Goal: Task Accomplishment & Management: Complete application form

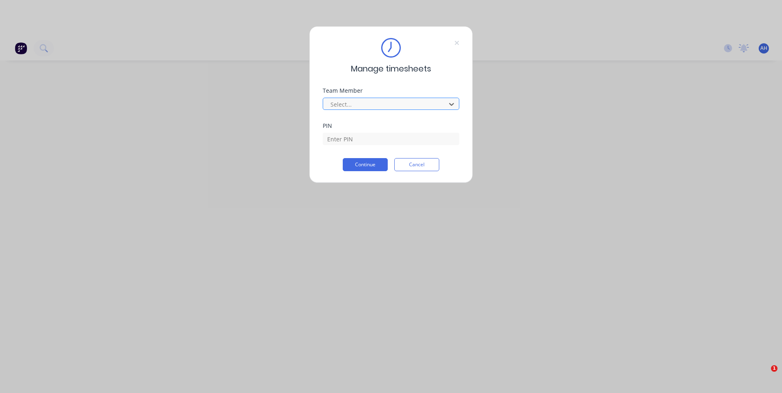
click at [371, 108] on div "Select..." at bounding box center [385, 104] width 117 height 12
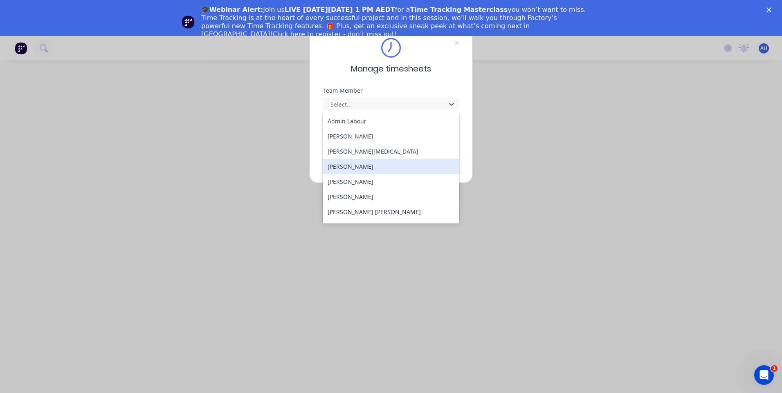
scroll to position [82, 0]
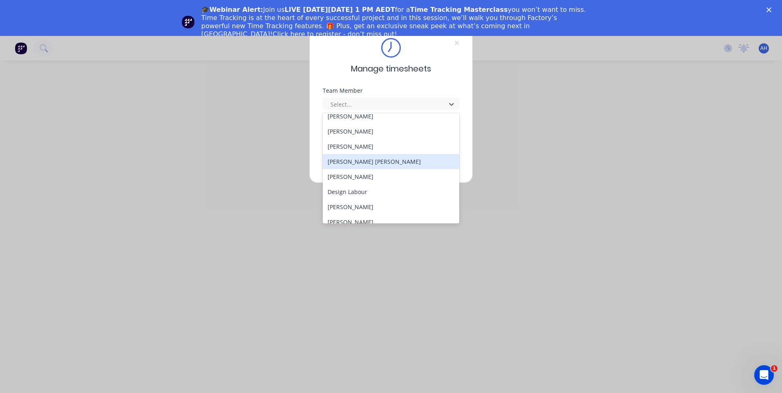
click at [362, 166] on div "[PERSON_NAME] [PERSON_NAME]" at bounding box center [391, 161] width 137 height 15
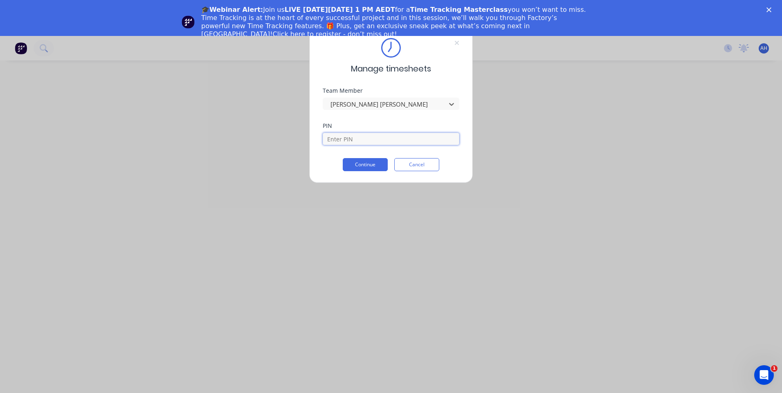
click at [357, 139] on input at bounding box center [391, 139] width 137 height 12
type input "2468"
click at [357, 159] on button "Continue" at bounding box center [365, 164] width 45 height 13
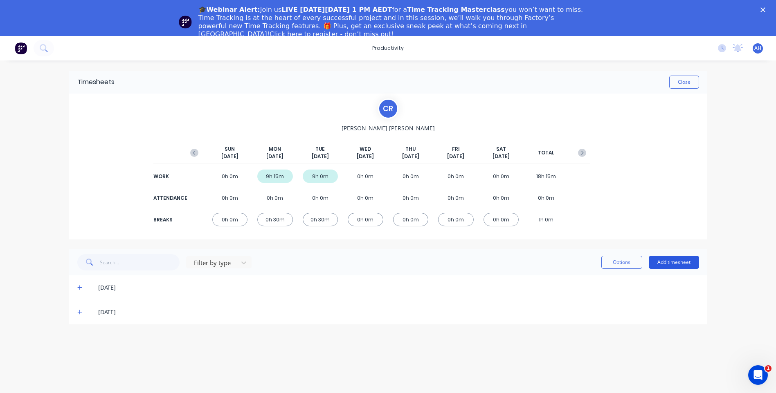
click at [680, 264] on button "Add timesheet" at bounding box center [674, 262] width 50 height 13
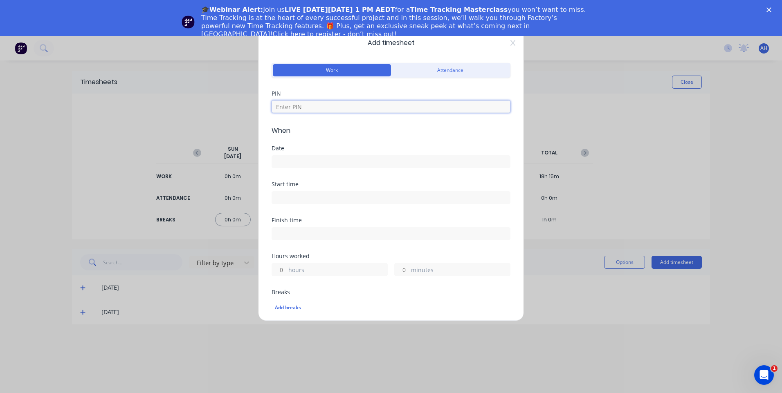
click at [311, 109] on input at bounding box center [391, 107] width 239 height 12
type input "2468"
click at [313, 150] on div "Date" at bounding box center [391, 149] width 239 height 6
click at [307, 157] on input at bounding box center [391, 162] width 238 height 12
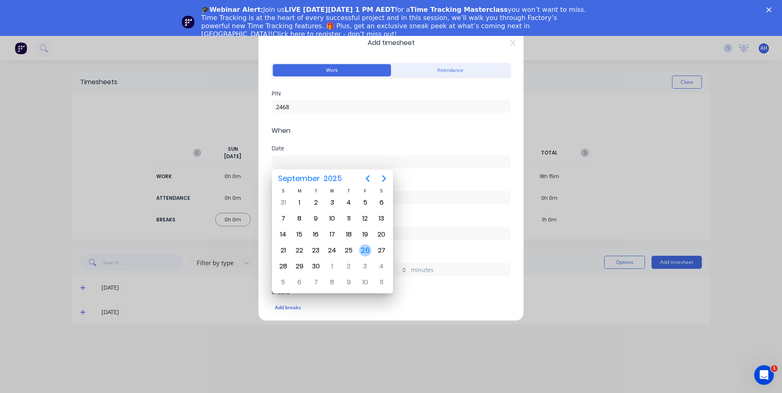
click at [366, 252] on div "26" at bounding box center [365, 251] width 12 height 12
type input "[DATE]"
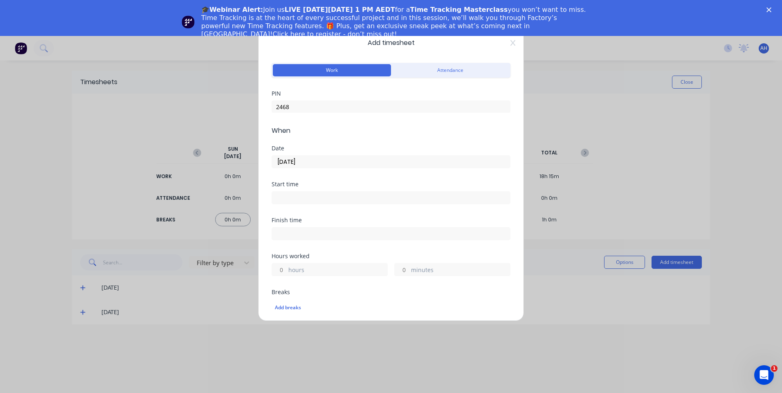
click at [309, 198] on input at bounding box center [391, 198] width 238 height 12
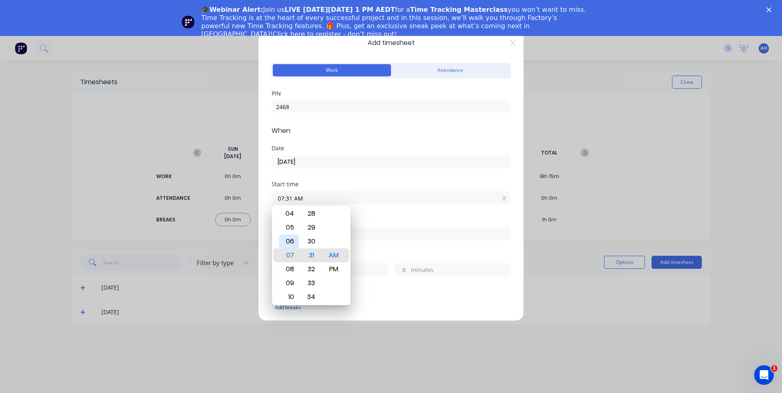
click at [295, 237] on div "06" at bounding box center [289, 242] width 20 height 14
type input "06:00 AM"
click at [314, 250] on div "00" at bounding box center [311, 256] width 20 height 14
click at [358, 189] on div "Start time 06:00 AM" at bounding box center [391, 193] width 239 height 23
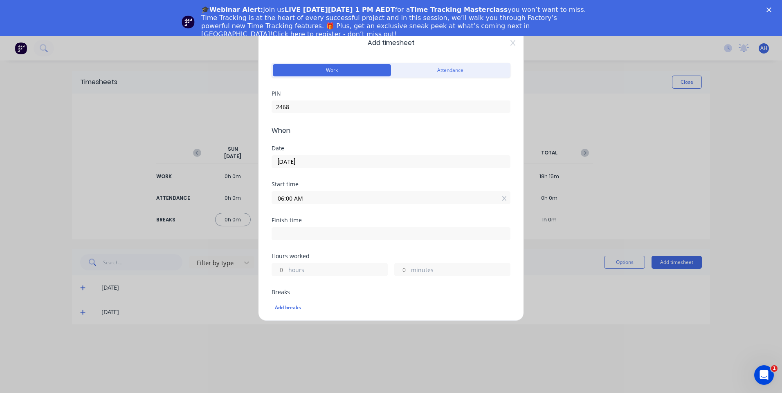
click at [317, 234] on input at bounding box center [391, 234] width 238 height 12
type input "09:31 AM"
type input "3"
type input "31"
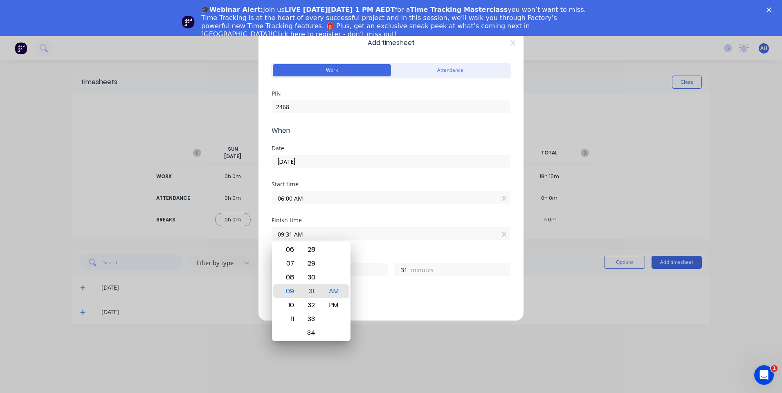
click at [354, 209] on div "Start time 06:00 AM" at bounding box center [391, 200] width 239 height 36
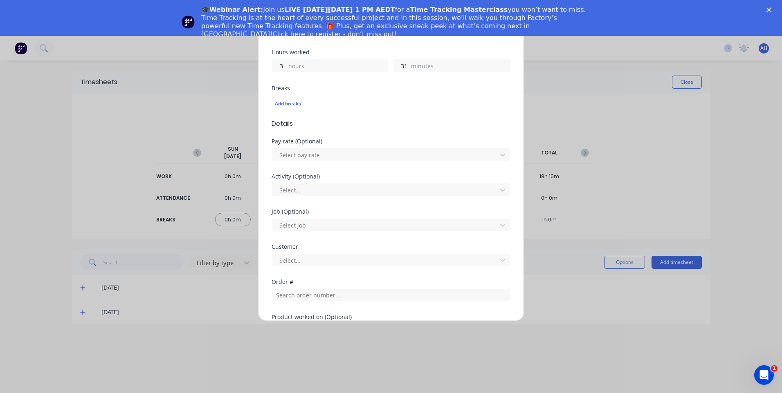
scroll to position [205, 0]
click at [316, 154] on div at bounding box center [386, 155] width 214 height 10
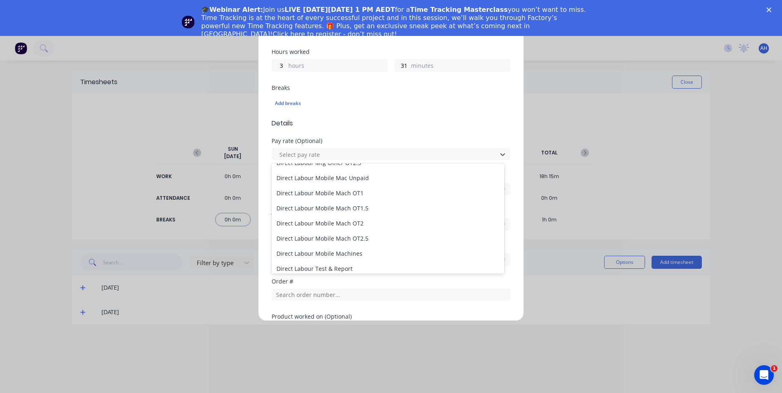
scroll to position [532, 0]
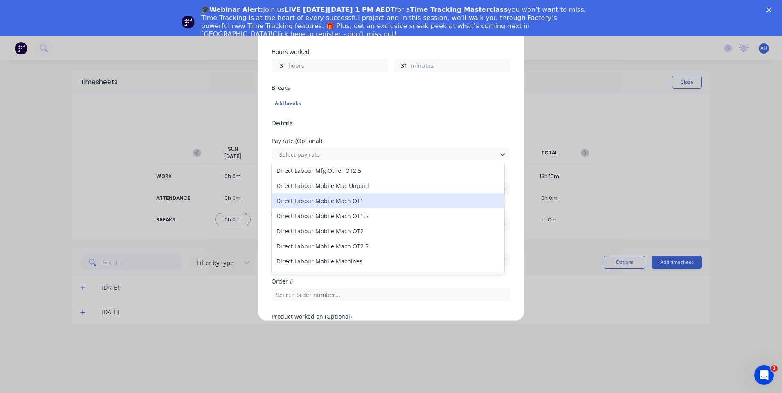
click at [374, 205] on div "Direct Labour Mobile Mach OT1" at bounding box center [388, 200] width 233 height 15
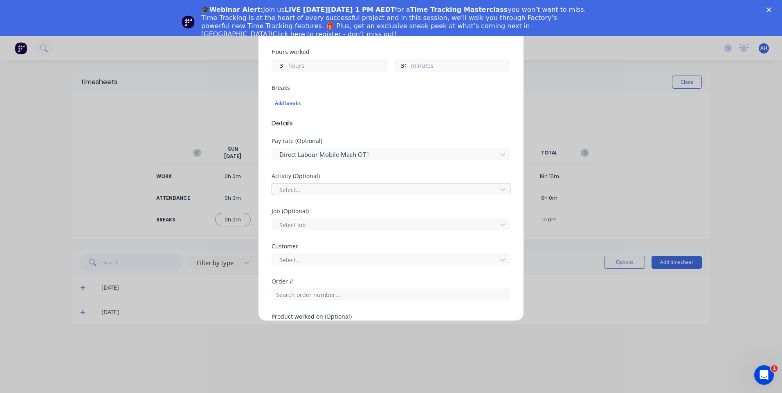
click at [328, 193] on div at bounding box center [386, 190] width 214 height 10
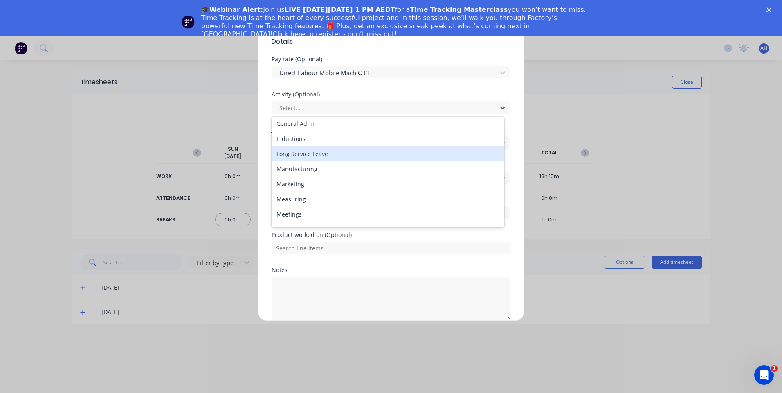
scroll to position [123, 0]
click at [313, 155] on div "Manufacturing" at bounding box center [388, 154] width 233 height 15
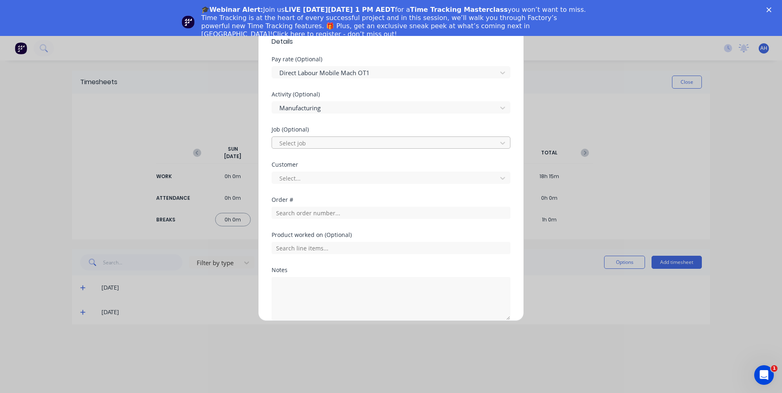
click at [295, 146] on div at bounding box center [386, 143] width 214 height 10
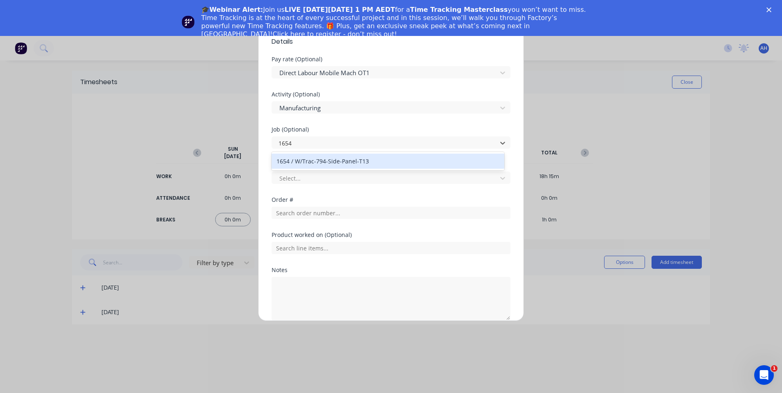
scroll to position [0, 0]
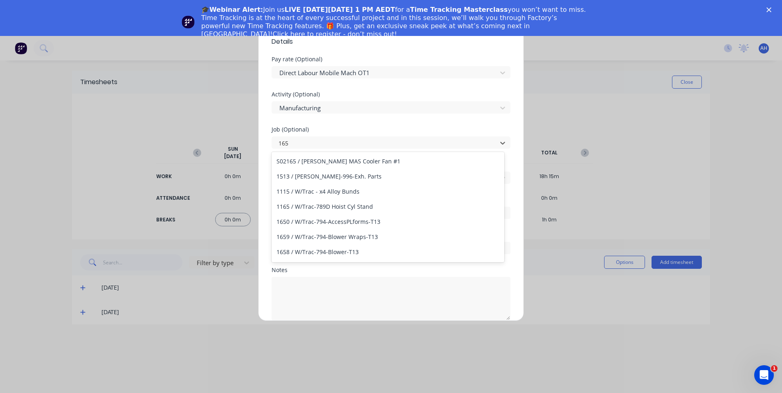
type input "1658"
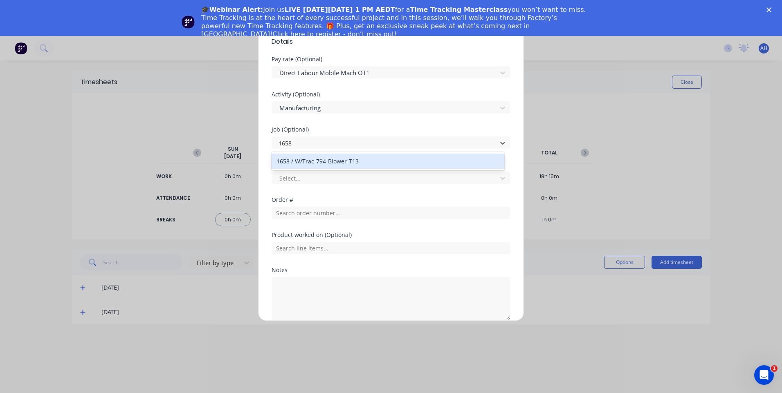
click at [376, 162] on div "1658 / W/Trac-794-Blower-T13" at bounding box center [388, 161] width 233 height 15
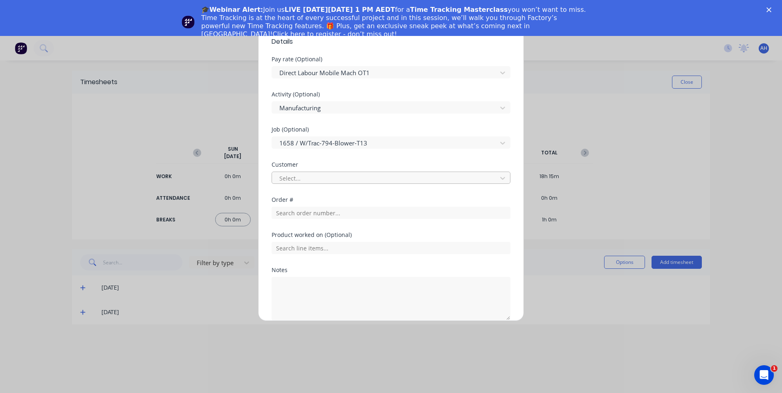
click at [342, 179] on div at bounding box center [386, 178] width 214 height 10
click at [318, 196] on div "Select customer" at bounding box center [388, 196] width 233 height 15
click at [306, 217] on input "text" at bounding box center [391, 213] width 239 height 12
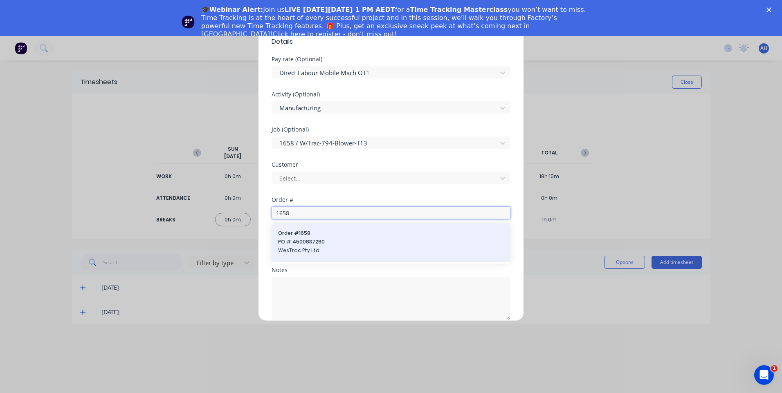
type input "1658"
click at [302, 232] on span "Order # 1658" at bounding box center [391, 233] width 226 height 7
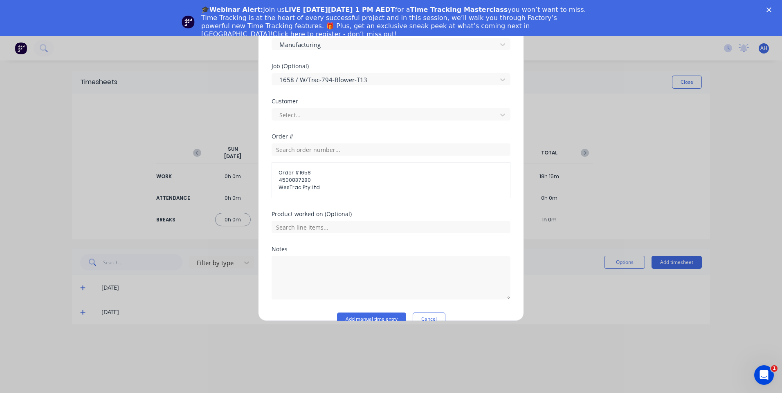
scroll to position [366, 0]
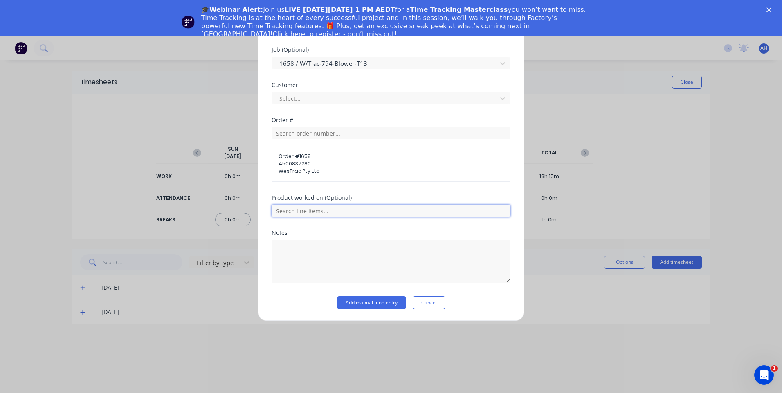
click at [294, 210] on input "text" at bounding box center [391, 211] width 239 height 12
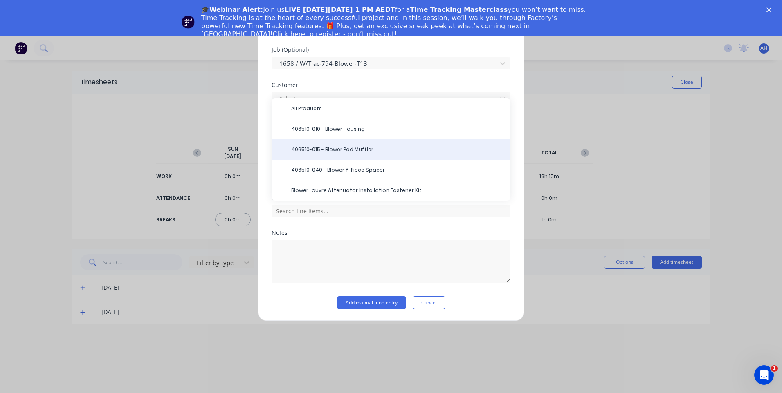
click at [374, 151] on span "406510-015 - Blower Pod Muffler" at bounding box center [397, 149] width 213 height 7
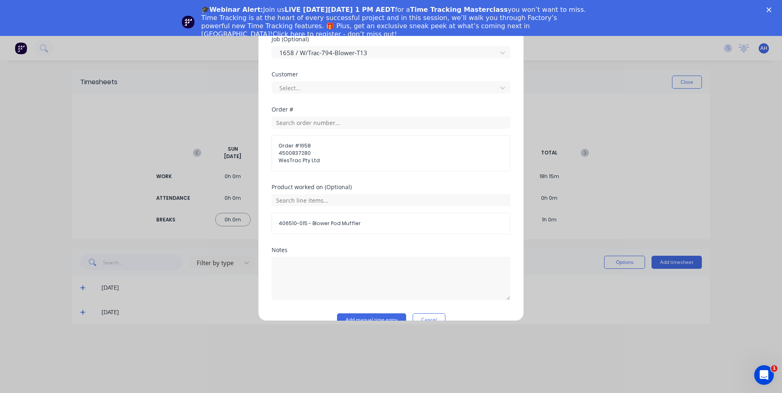
scroll to position [394, 0]
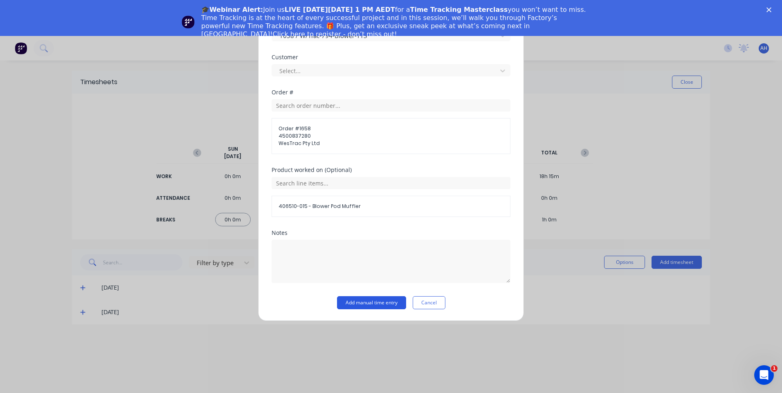
click at [356, 305] on button "Add manual time entry" at bounding box center [371, 303] width 69 height 13
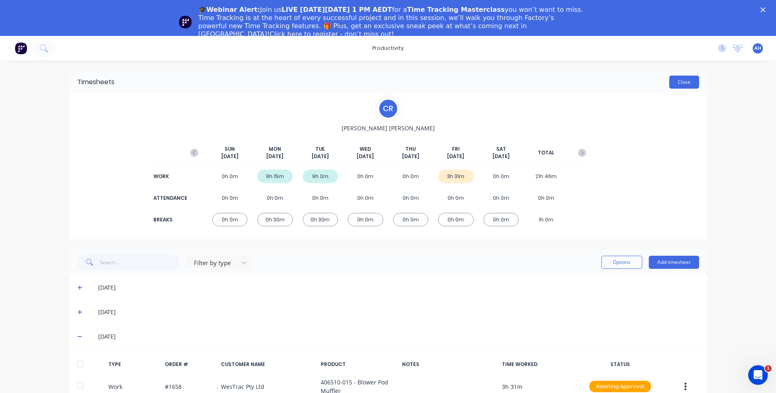
click at [676, 81] on button "Close" at bounding box center [684, 82] width 30 height 13
